Goal: Complete application form

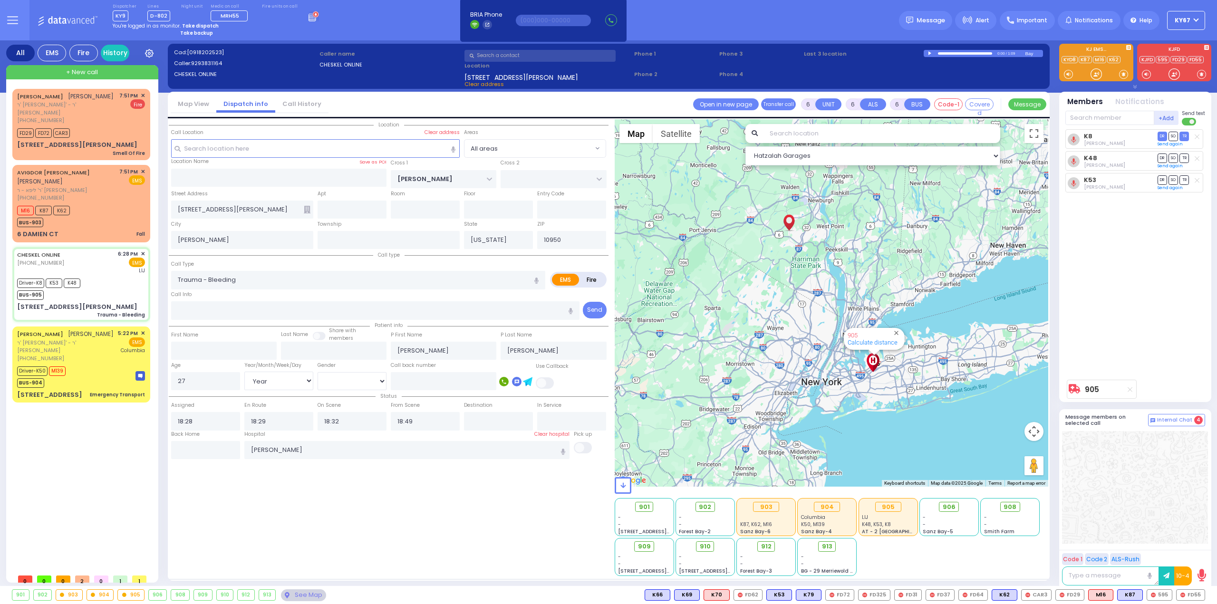
select select "Year"
select select "[DEMOGRAPHIC_DATA]"
select select
radio input "true"
select select "Year"
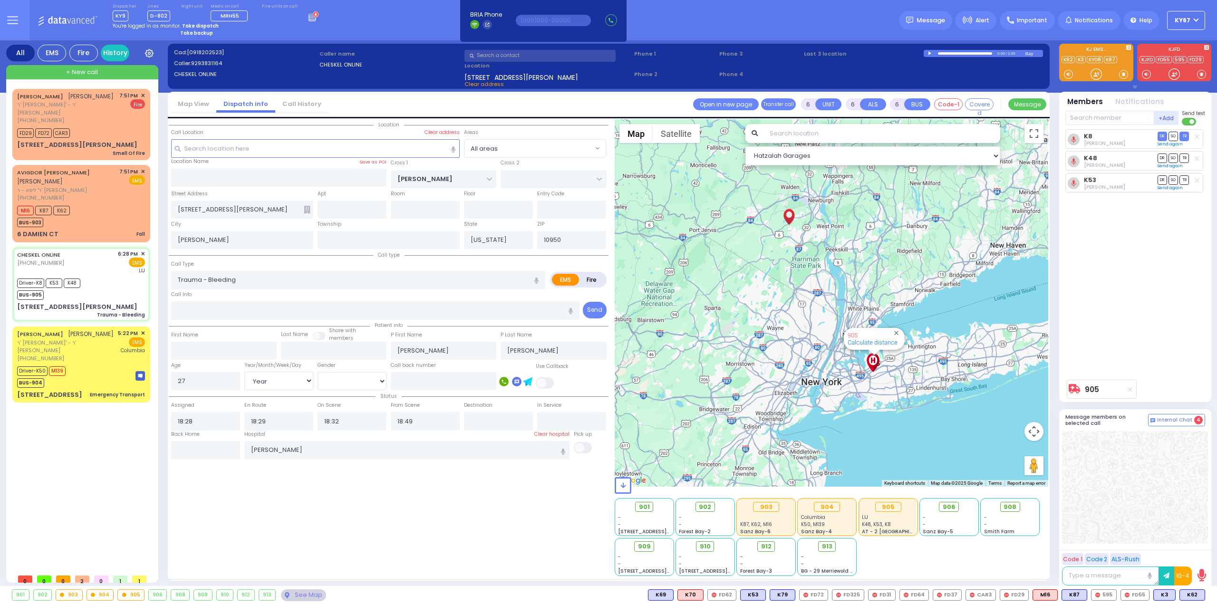
select select "[DEMOGRAPHIC_DATA]"
select select "Hatzalah Garages"
select select
radio input "true"
select select "Year"
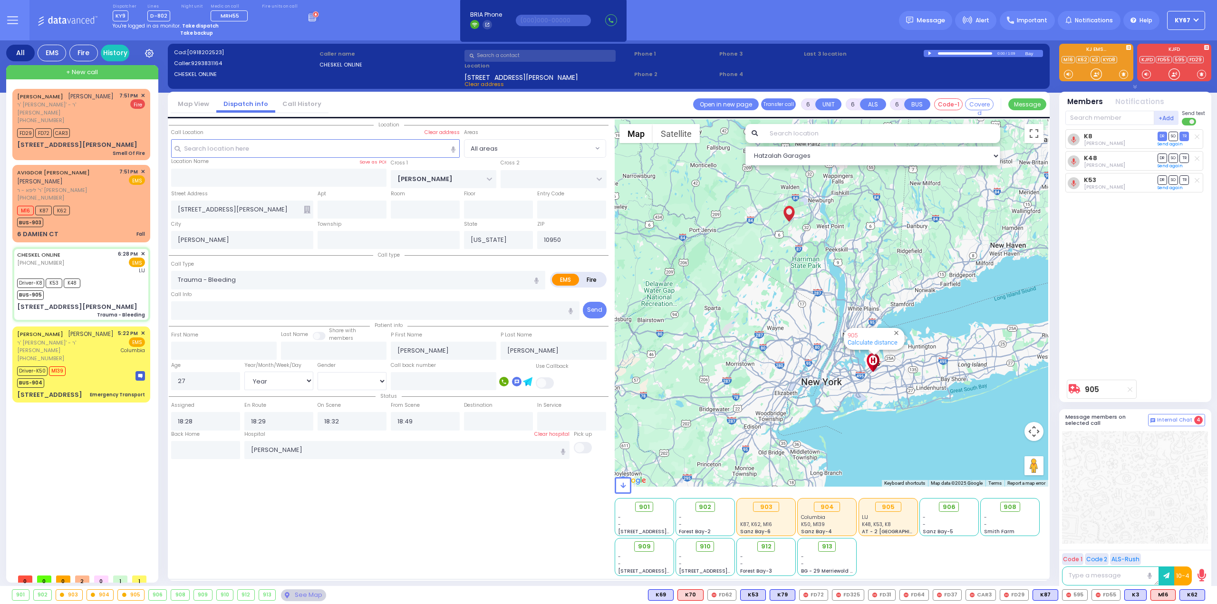
select select "[DEMOGRAPHIC_DATA]"
select select "Hatzalah Garages"
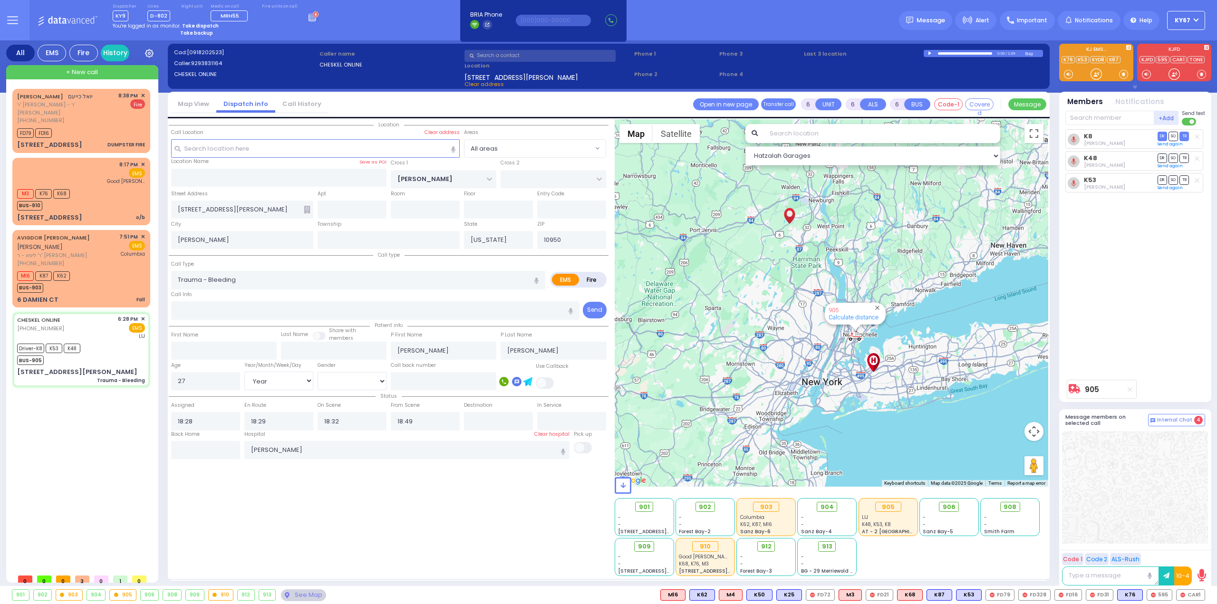
select select "Year"
select select "[DEMOGRAPHIC_DATA]"
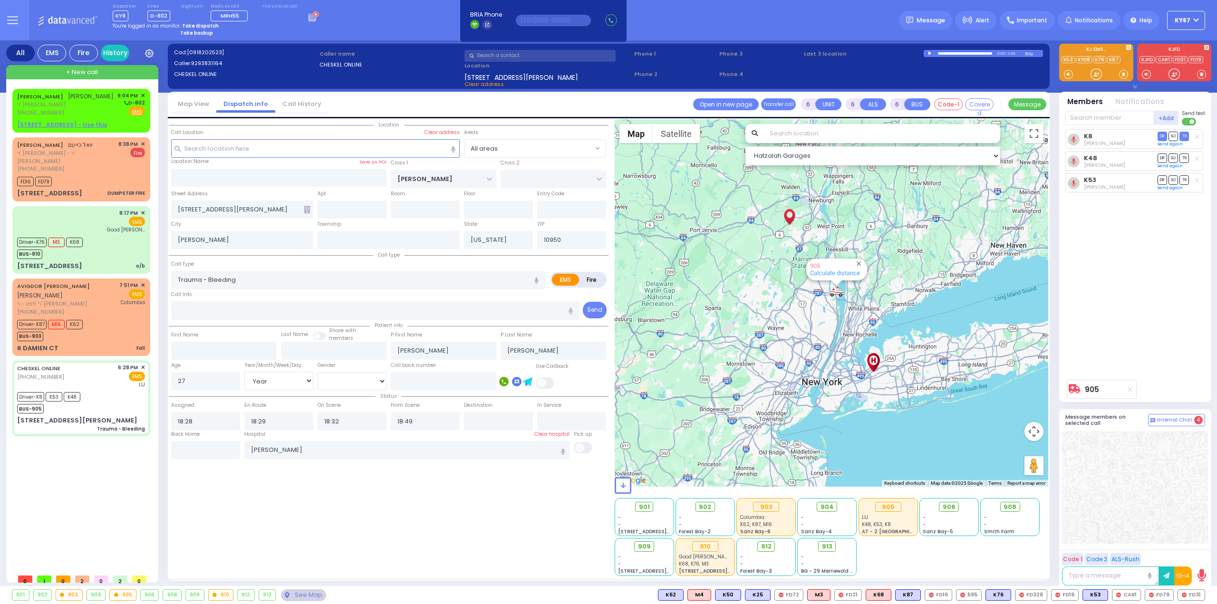
select select "Year"
select select "[DEMOGRAPHIC_DATA]"
